Goal: Task Accomplishment & Management: Use online tool/utility

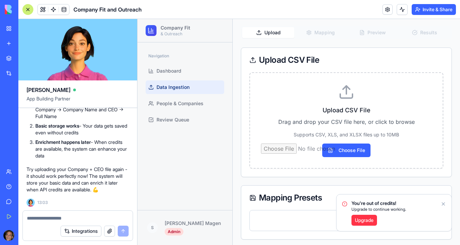
scroll to position [3566, 0]
click at [342, 149] on input "Choose File" at bounding box center [346, 151] width 171 height 14
type input "**********"
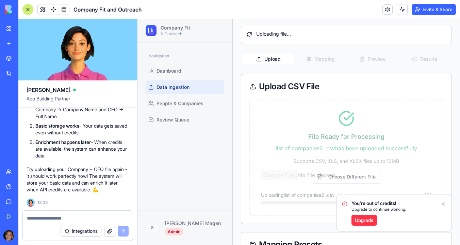
click at [444, 205] on icon "Notifications alt+T" at bounding box center [443, 204] width 3 height 3
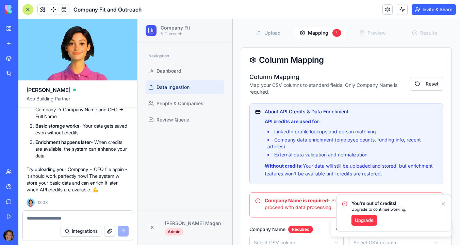
click at [443, 204] on icon "Notifications alt+T" at bounding box center [443, 204] width 3 height 3
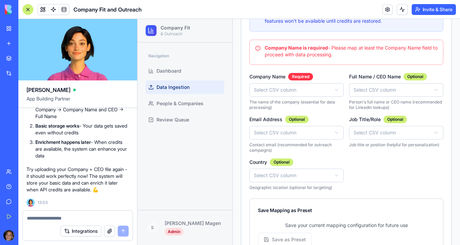
scroll to position [182, 0]
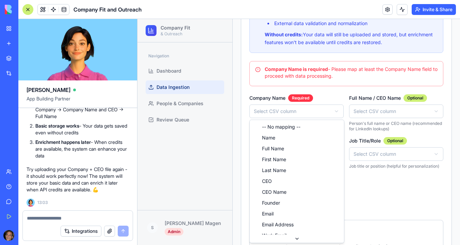
click at [283, 112] on html "Company Fit & Outreach Navigation Dashboard Data Ingestion People & Companies R…" at bounding box center [298, 65] width 322 height 457
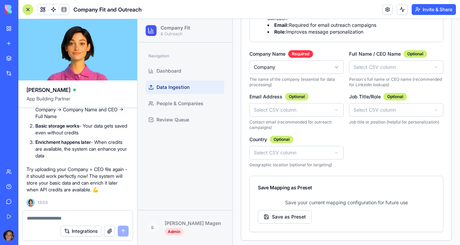
scroll to position [268, 0]
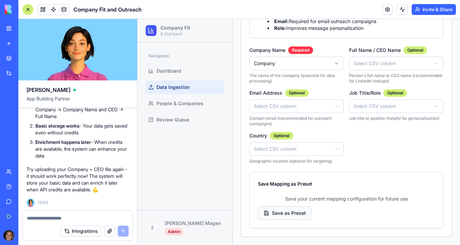
click at [283, 210] on button "Save as Preset" at bounding box center [285, 214] width 54 height 14
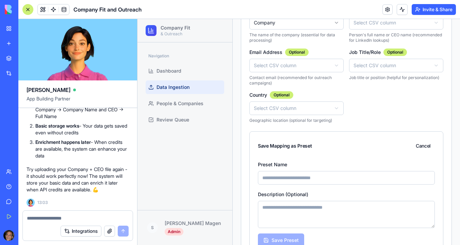
scroll to position [310, 0]
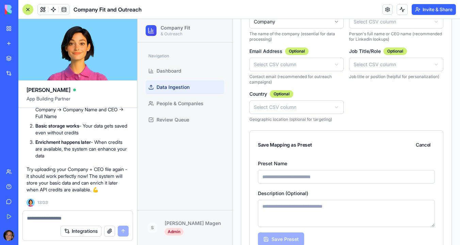
click at [293, 179] on input at bounding box center [346, 177] width 177 height 14
type input "*"
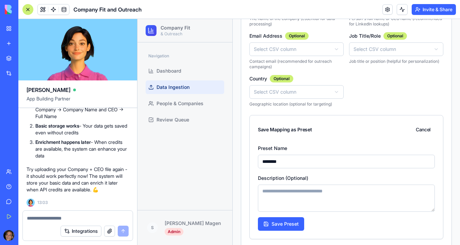
scroll to position [336, 0]
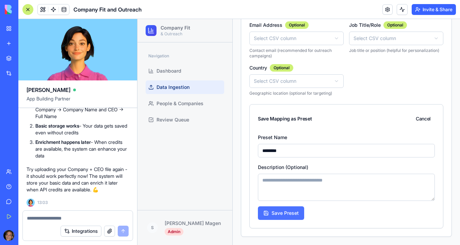
type input "********"
click at [291, 214] on button "Save Preset" at bounding box center [281, 214] width 46 height 14
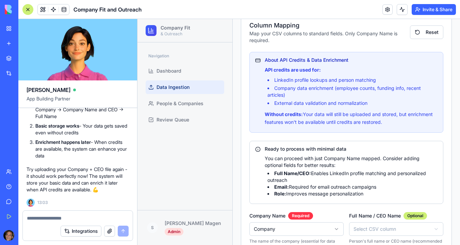
scroll to position [103, 0]
click at [188, 105] on span "People & Companies" at bounding box center [179, 103] width 47 height 7
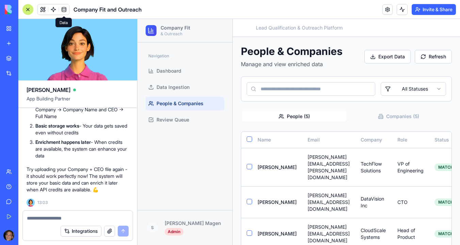
click at [66, 8] on span at bounding box center [63, 9] width 19 height 19
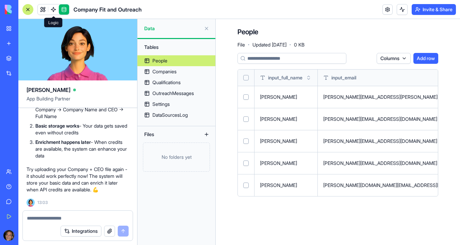
click at [53, 12] on span at bounding box center [53, 9] width 19 height 19
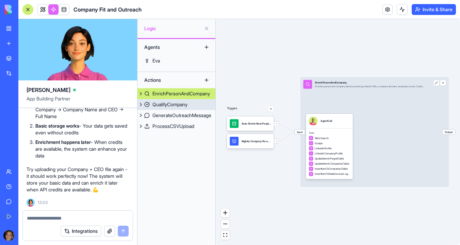
click at [141, 103] on button at bounding box center [140, 104] width 7 height 11
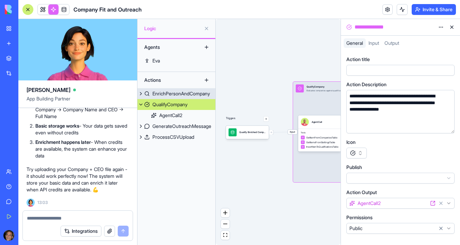
click at [140, 95] on button at bounding box center [140, 93] width 7 height 11
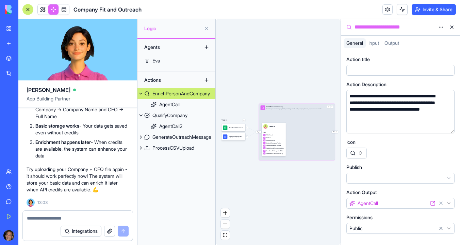
click at [158, 82] on div "Actions" at bounding box center [168, 80] width 54 height 11
click at [190, 105] on link "AgentCall" at bounding box center [176, 104] width 78 height 11
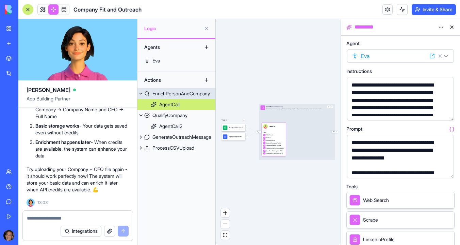
click at [190, 95] on div "EnrichPersonAndCompany" at bounding box center [180, 93] width 57 height 7
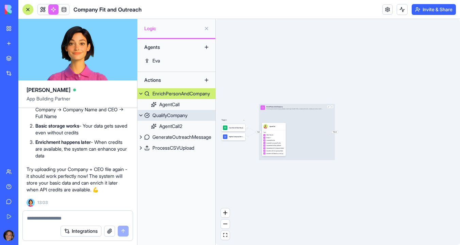
click at [187, 117] on div "QualifyCompany" at bounding box center [169, 115] width 35 height 7
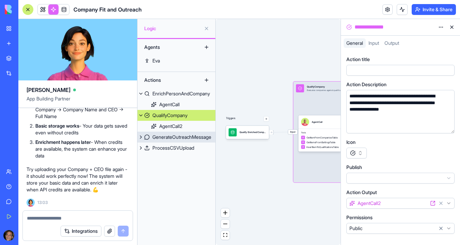
click at [185, 133] on link "GenerateOutreachMessage" at bounding box center [176, 137] width 78 height 11
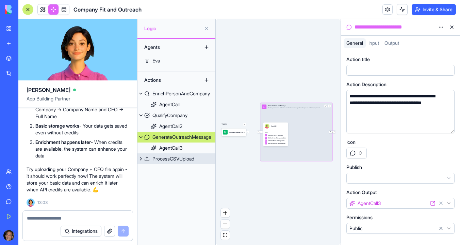
click at [182, 155] on link "ProcessCSVUpload" at bounding box center [176, 159] width 78 height 11
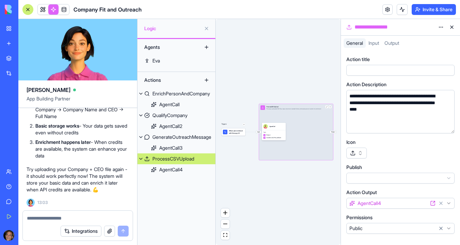
click at [177, 45] on div "Agents" at bounding box center [168, 47] width 54 height 11
click at [153, 46] on div "Agents" at bounding box center [168, 47] width 54 height 11
click at [207, 48] on button at bounding box center [206, 47] width 11 height 11
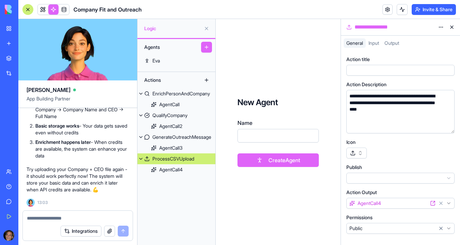
click at [453, 28] on button at bounding box center [451, 27] width 11 height 11
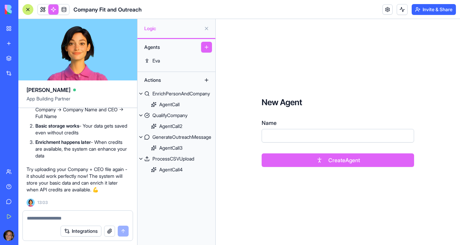
click at [206, 28] on button at bounding box center [206, 28] width 11 height 11
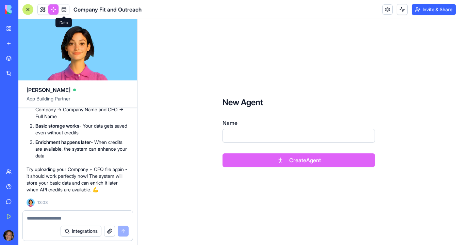
click at [54, 8] on link at bounding box center [53, 9] width 10 height 10
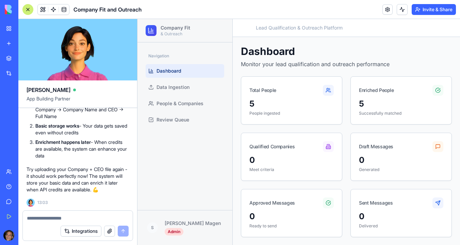
click at [54, 8] on link at bounding box center [53, 9] width 10 height 10
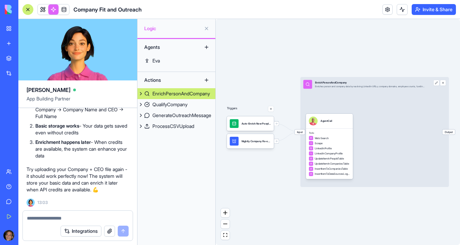
click at [141, 94] on button at bounding box center [140, 93] width 7 height 11
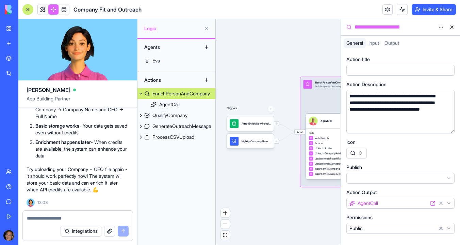
click at [141, 94] on button at bounding box center [140, 93] width 7 height 11
click at [457, 27] on div "**********" at bounding box center [400, 27] width 119 height 16
click at [452, 28] on button at bounding box center [451, 27] width 11 height 11
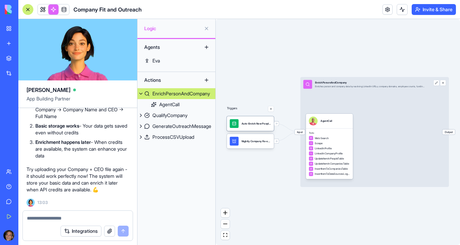
click at [256, 129] on div "Auto-Enrich New PeopleTrigger" at bounding box center [250, 124] width 47 height 15
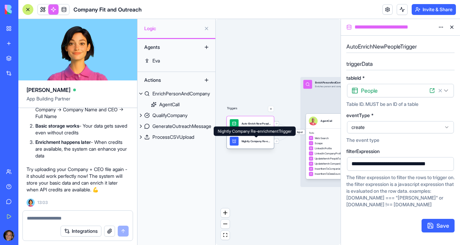
click at [256, 143] on div "Nightly Company Re-enrichmentTrigger" at bounding box center [255, 141] width 29 height 9
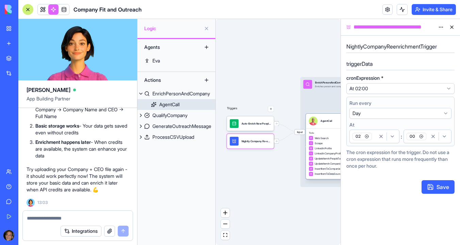
click at [327, 123] on div "AgentCall" at bounding box center [326, 121] width 12 height 9
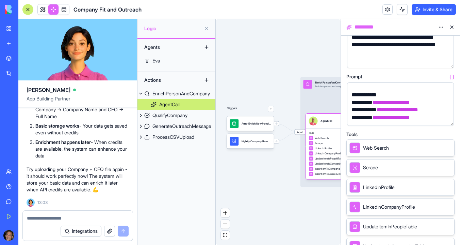
scroll to position [48, 0]
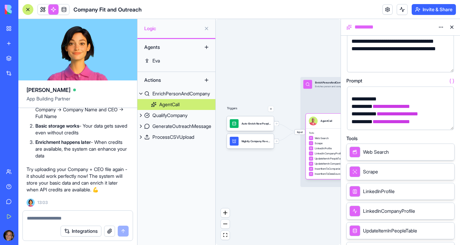
click at [356, 170] on icon at bounding box center [354, 172] width 5 height 8
click at [320, 148] on span "LinkedInProfile" at bounding box center [322, 149] width 17 height 4
click at [362, 176] on div "Scrape" at bounding box center [363, 172] width 29 height 11
click at [438, 173] on icon at bounding box center [438, 171] width 5 height 5
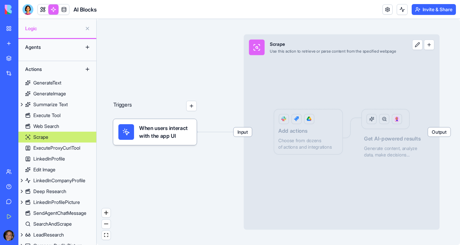
click at [421, 47] on button at bounding box center [417, 45] width 11 height 11
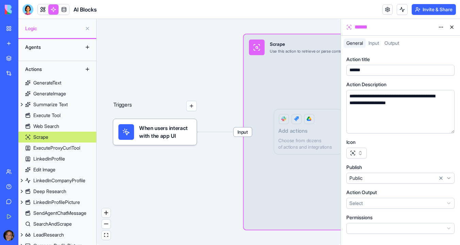
click at [454, 25] on button at bounding box center [451, 27] width 11 height 11
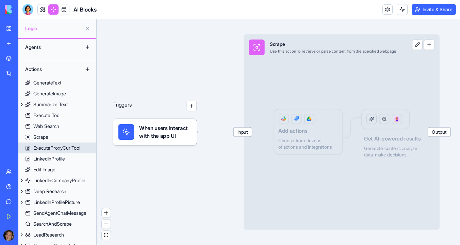
click at [56, 150] on div "ExecuteProxyCurlTool" at bounding box center [56, 148] width 47 height 7
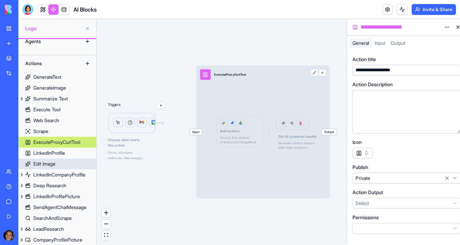
click at [55, 162] on div "Edit Image" at bounding box center [44, 164] width 22 height 7
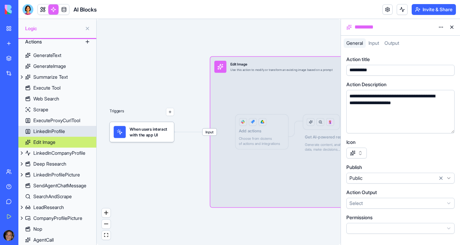
click at [71, 134] on link "LinkedInProfile" at bounding box center [57, 131] width 78 height 11
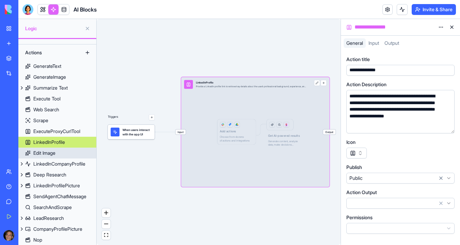
click at [72, 156] on link "Edit Image" at bounding box center [57, 153] width 78 height 11
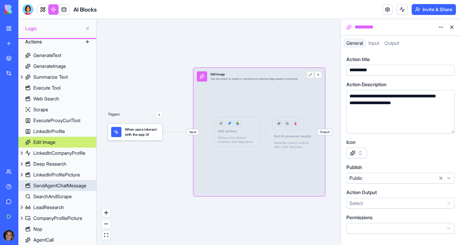
click at [72, 186] on div "SendAgentChatMessage" at bounding box center [59, 186] width 53 height 7
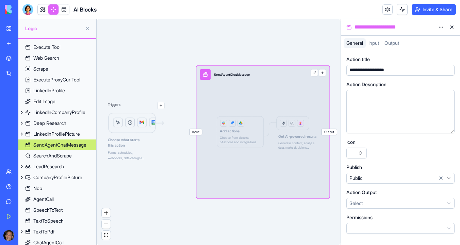
scroll to position [71, 0]
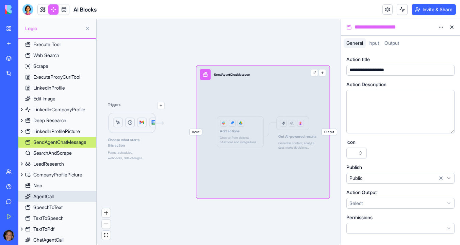
click at [56, 201] on link "AgentCall" at bounding box center [57, 196] width 78 height 11
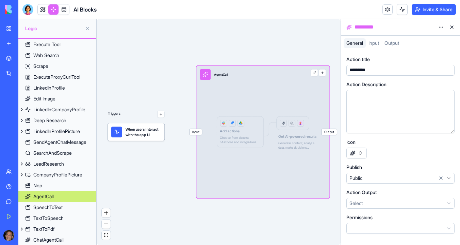
scroll to position [77, 0]
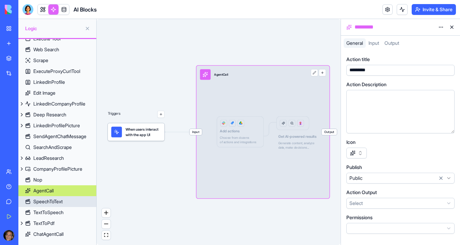
click at [56, 202] on div "SpeechToText" at bounding box center [47, 202] width 29 height 7
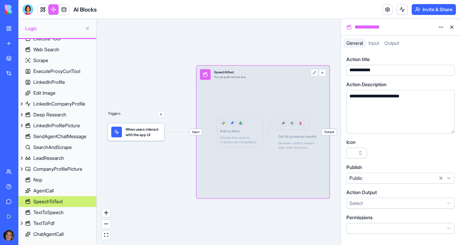
click at [452, 27] on button at bounding box center [451, 27] width 11 height 11
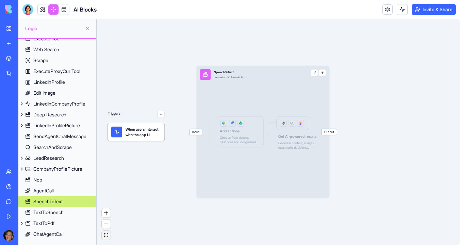
click at [107, 233] on button "fit view" at bounding box center [106, 235] width 9 height 9
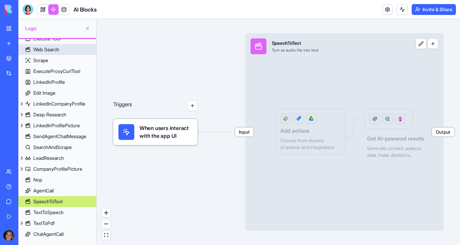
click at [62, 50] on link "Web Search" at bounding box center [57, 49] width 78 height 11
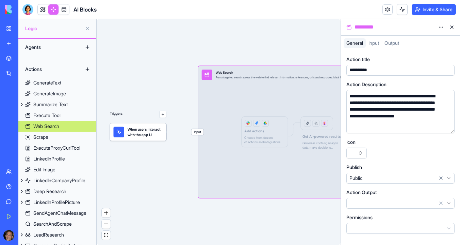
click at [50, 71] on div "Actions" at bounding box center [49, 69] width 54 height 11
click at [46, 82] on div "GenerateText" at bounding box center [47, 83] width 28 height 7
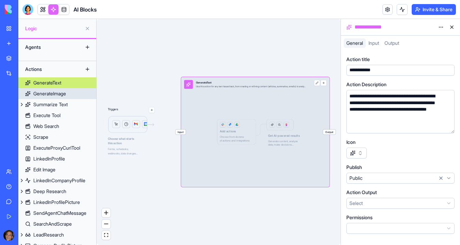
click at [47, 92] on div "GenerateImage" at bounding box center [49, 93] width 33 height 7
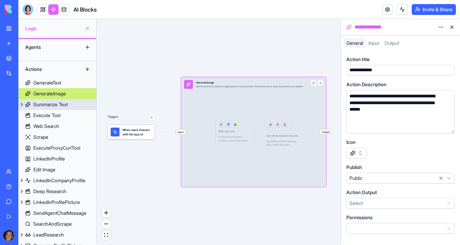
click at [47, 105] on div "Summarize Text" at bounding box center [50, 104] width 34 height 7
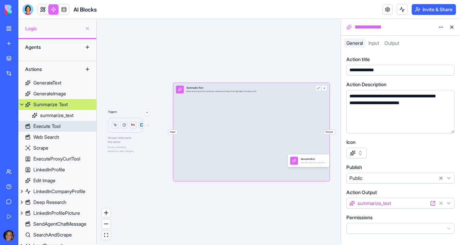
click at [47, 124] on div "Execute Tool" at bounding box center [46, 126] width 27 height 7
